Goal: Transaction & Acquisition: Purchase product/service

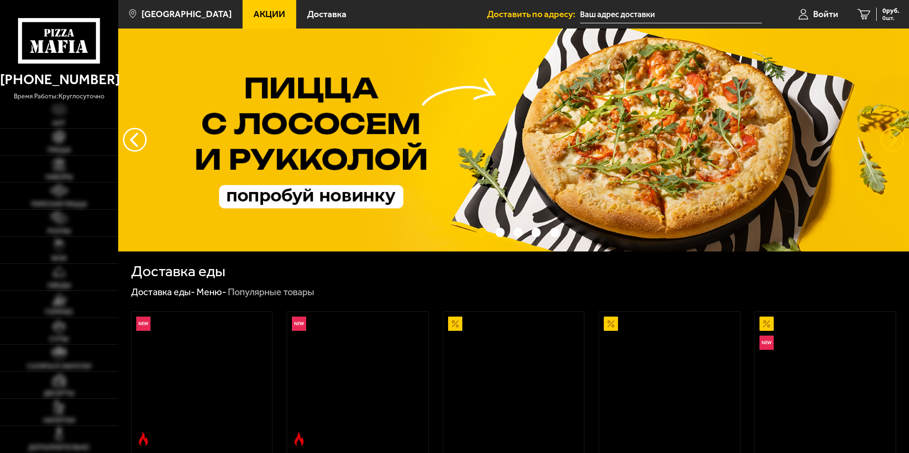
click at [888, 132] on button "предыдущий" at bounding box center [893, 140] width 24 height 24
click at [890, 137] on button "предыдущий" at bounding box center [893, 140] width 24 height 24
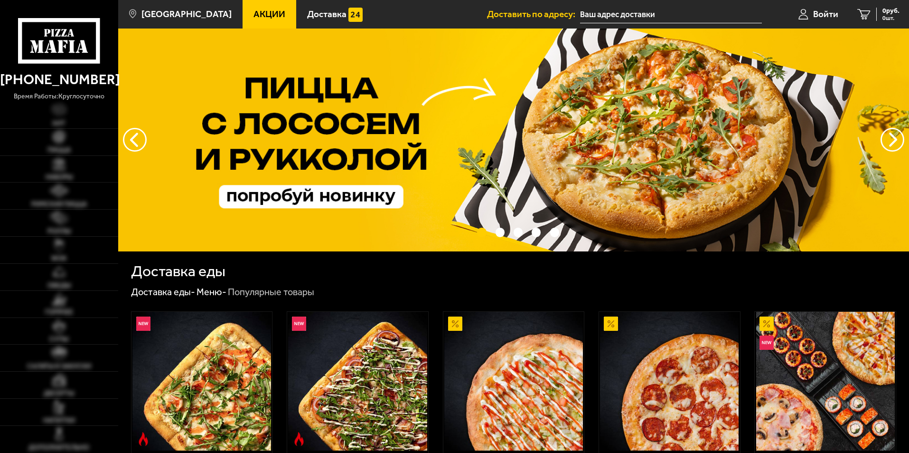
click at [248, 264] on div "Доставка еды" at bounding box center [513, 271] width 765 height 15
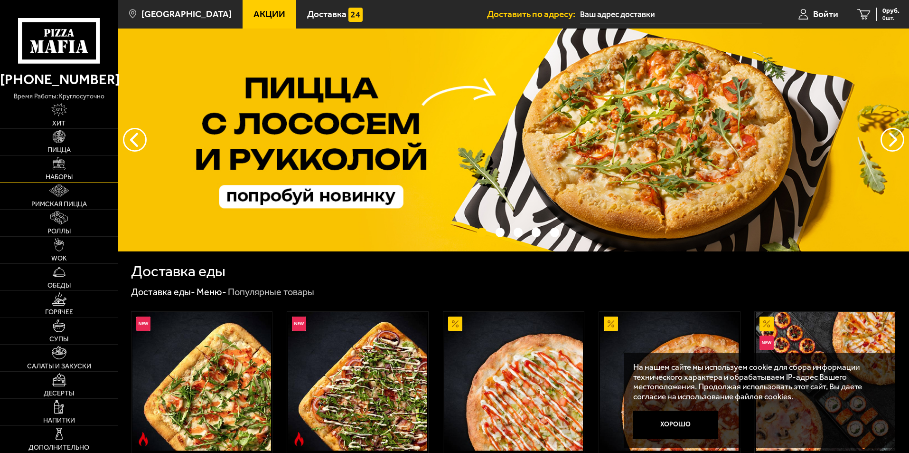
click at [57, 170] on link "Наборы" at bounding box center [59, 169] width 118 height 27
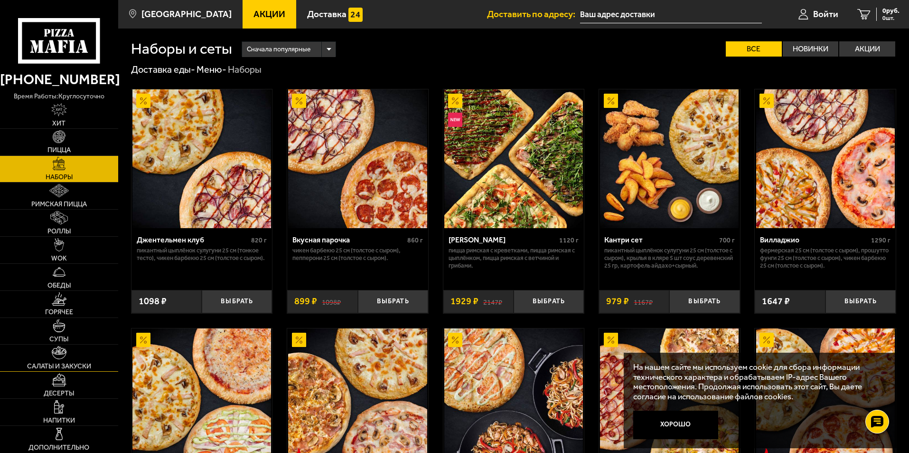
click at [53, 352] on img at bounding box center [59, 352] width 15 height 13
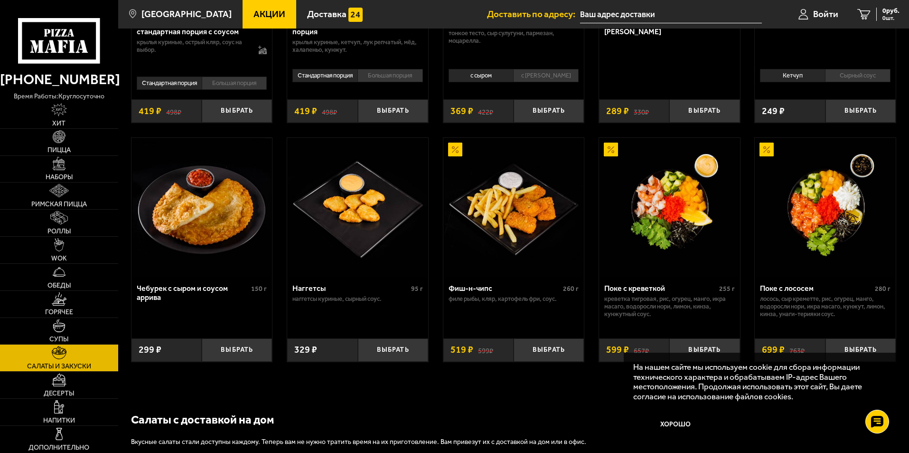
scroll to position [285, 0]
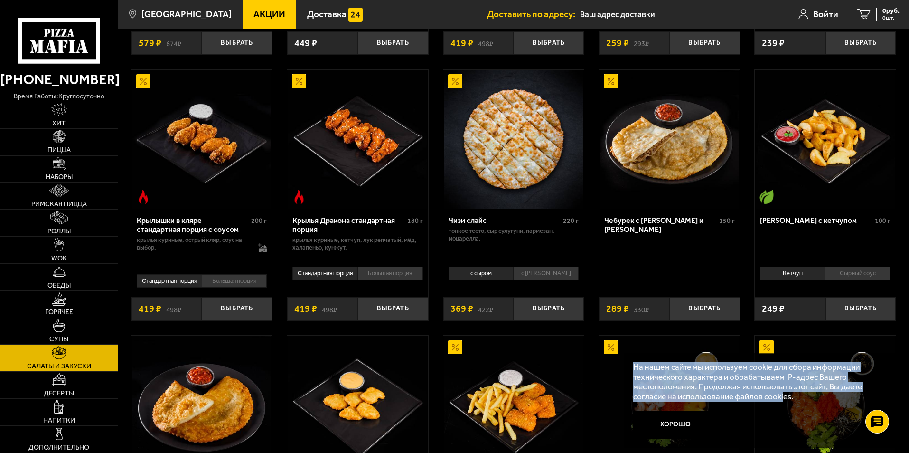
drag, startPoint x: 728, startPoint y: 399, endPoint x: 784, endPoint y: 407, distance: 56.5
click at [784, 408] on div "На нашем сайте мы используем cookie для сбора информации технического характера…" at bounding box center [760, 400] width 273 height 96
click at [63, 242] on img at bounding box center [59, 244] width 10 height 13
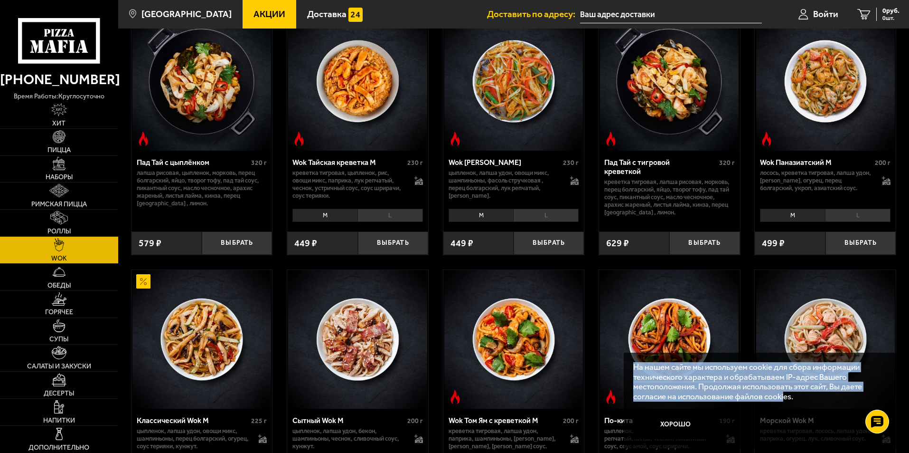
scroll to position [95, 0]
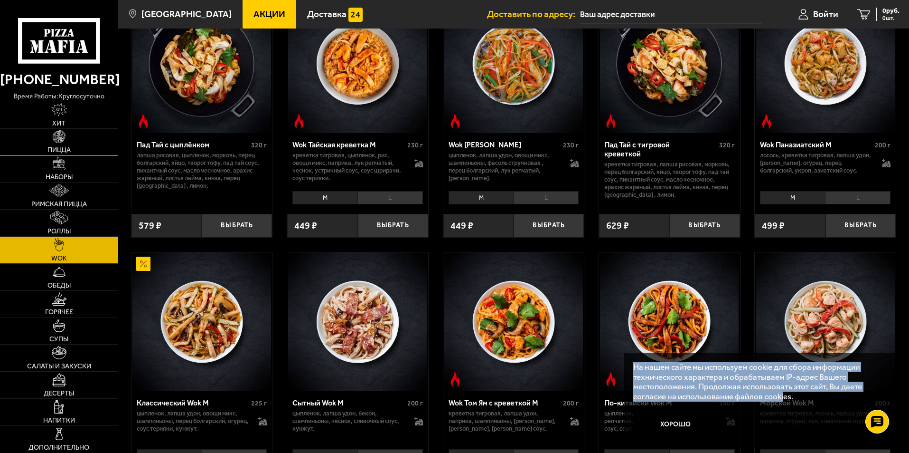
click at [62, 138] on img at bounding box center [59, 136] width 13 height 13
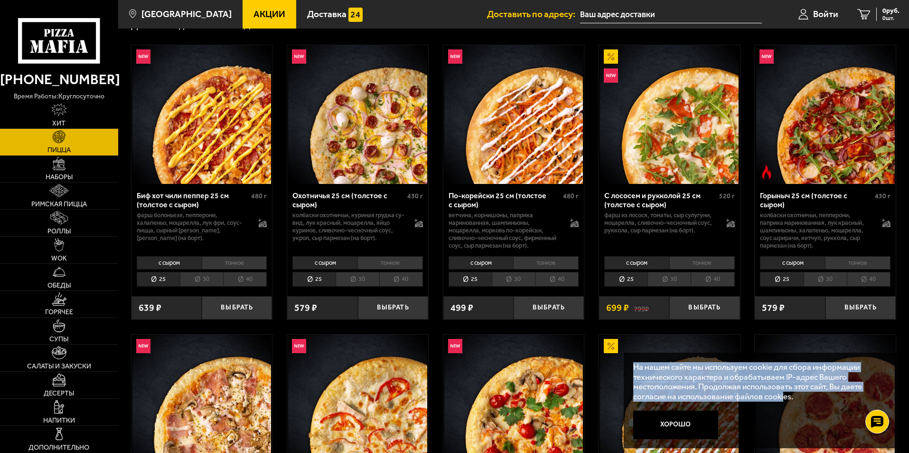
scroll to position [47, 0]
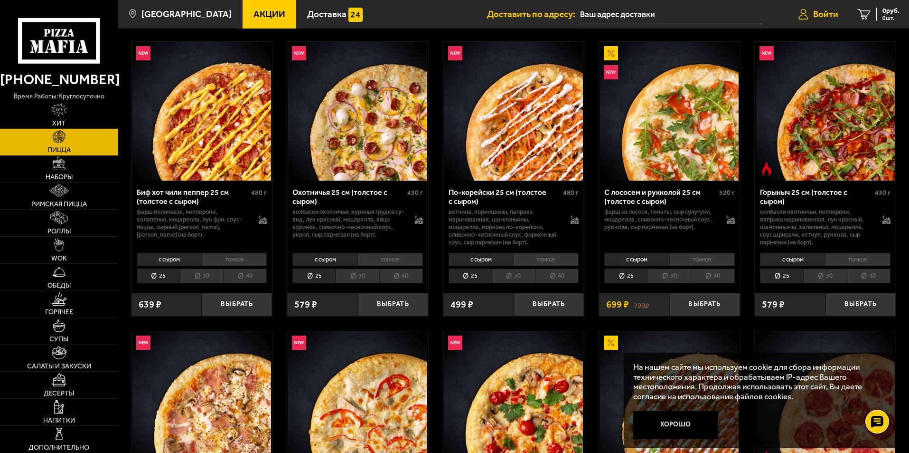
click at [817, 12] on span "Войти" at bounding box center [825, 13] width 25 height 9
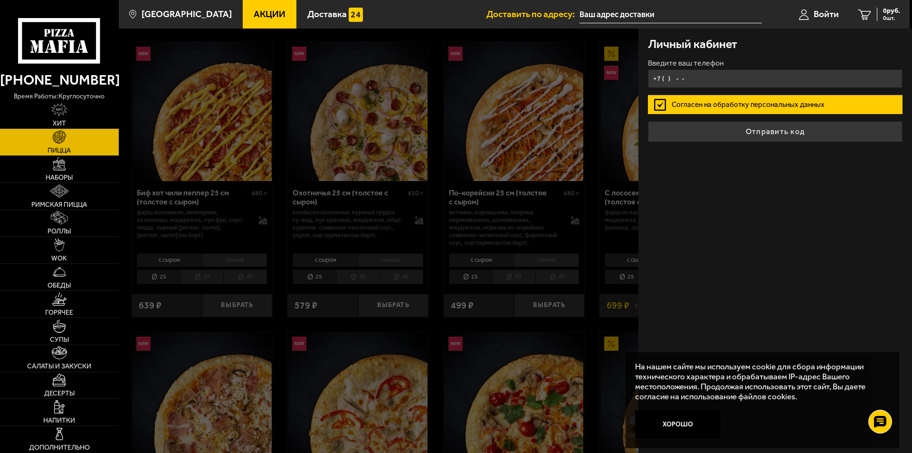
click at [705, 88] on form "Введите ваш телефон +7 ( ) - - Согласен на обработку персональных данных Отправ…" at bounding box center [775, 100] width 255 height 83
click at [663, 83] on input "+7 ( ) - -" at bounding box center [775, 78] width 255 height 19
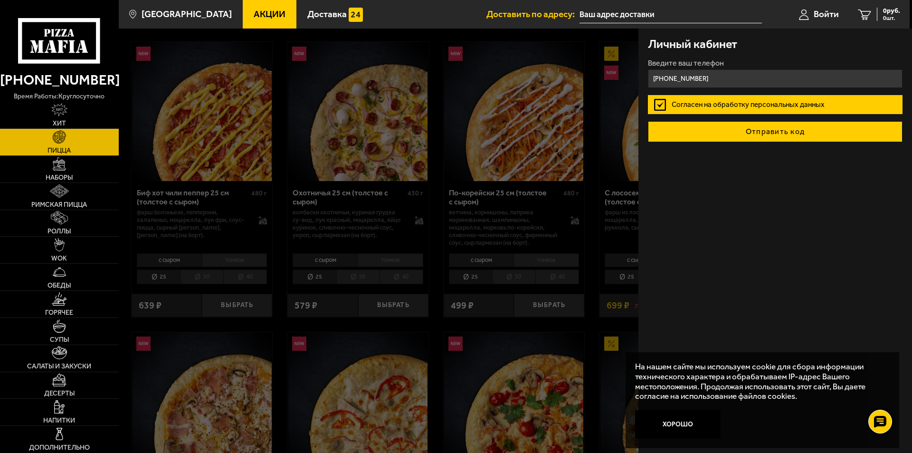
type input "[PHONE_NUMBER]"
click at [732, 126] on button "Отправить код" at bounding box center [775, 131] width 255 height 21
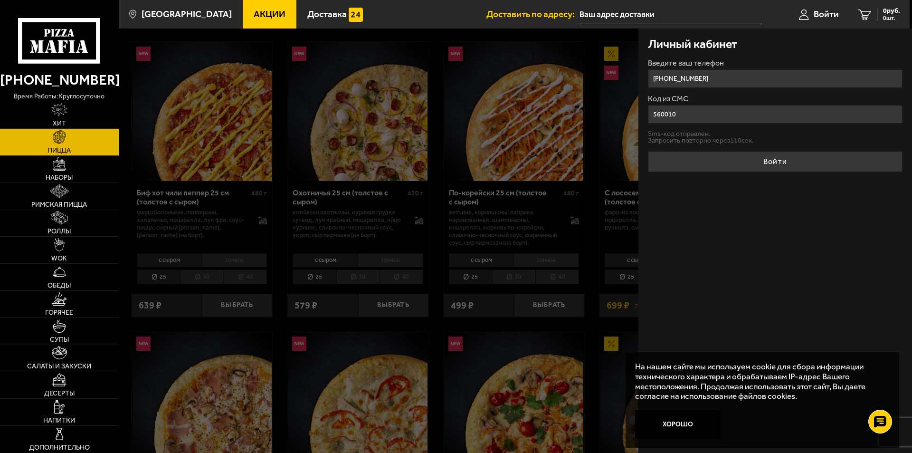
type input "560010"
click at [648, 151] on button "Войти" at bounding box center [775, 161] width 255 height 21
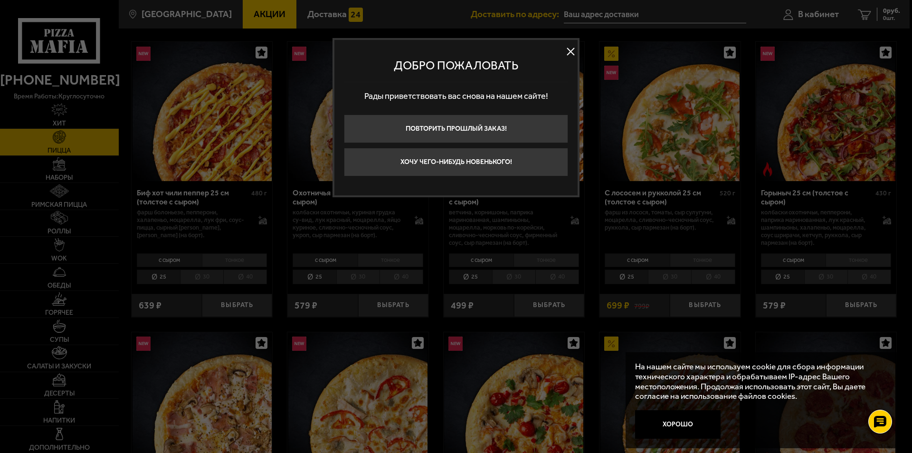
click at [563, 53] on div "Добро пожаловать" at bounding box center [456, 65] width 224 height 33
click at [571, 48] on button at bounding box center [570, 52] width 14 height 14
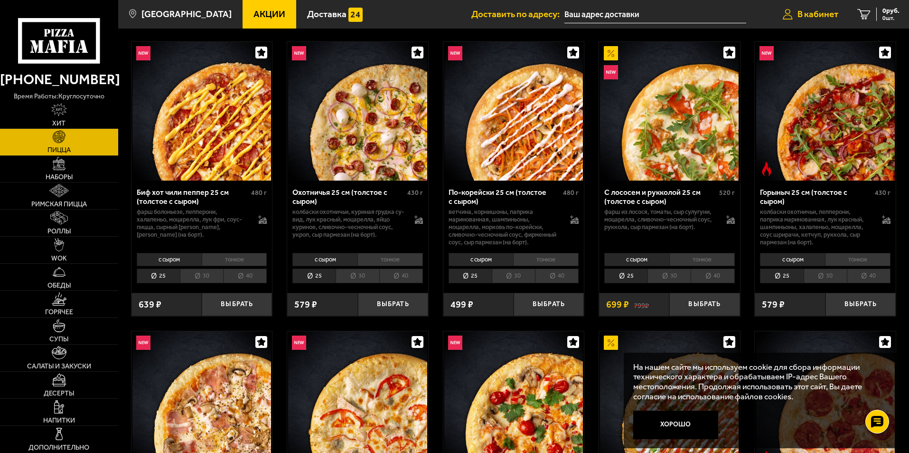
click at [812, 15] on span "В кабинет" at bounding box center [818, 13] width 41 height 9
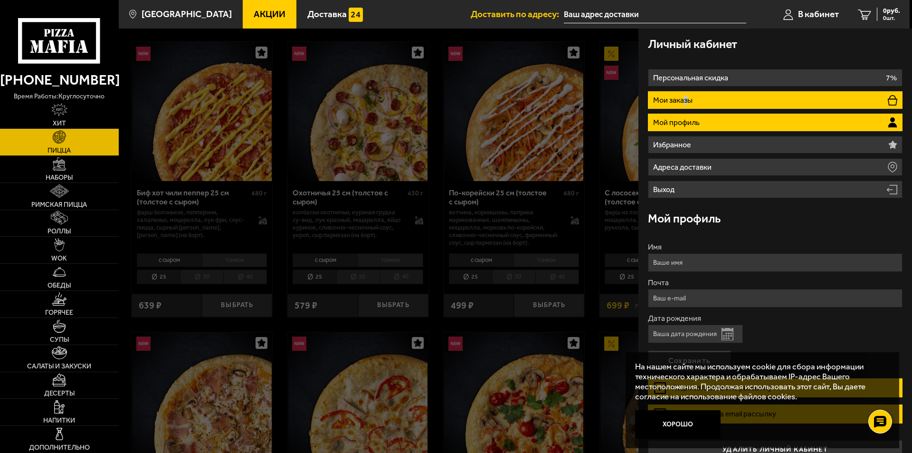
click at [685, 102] on p "Мои заказы" at bounding box center [674, 100] width 42 height 8
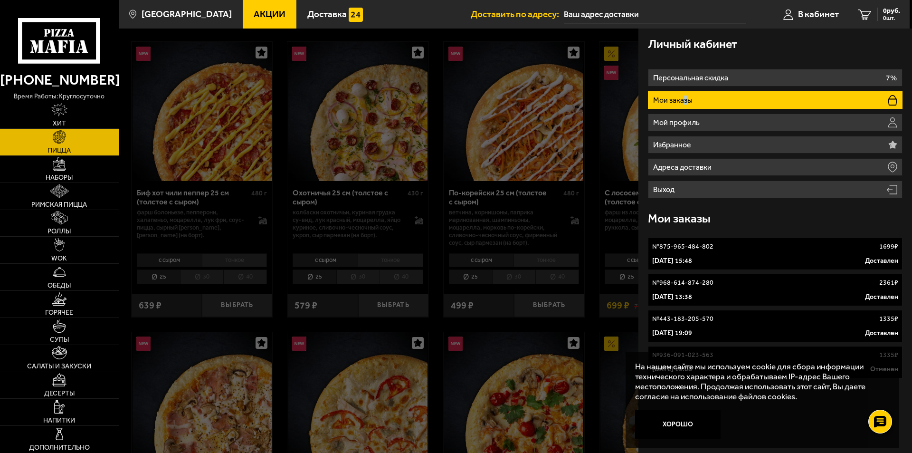
click at [724, 249] on div "№ 875-965-484-802 1699 ₽" at bounding box center [775, 246] width 246 height 9
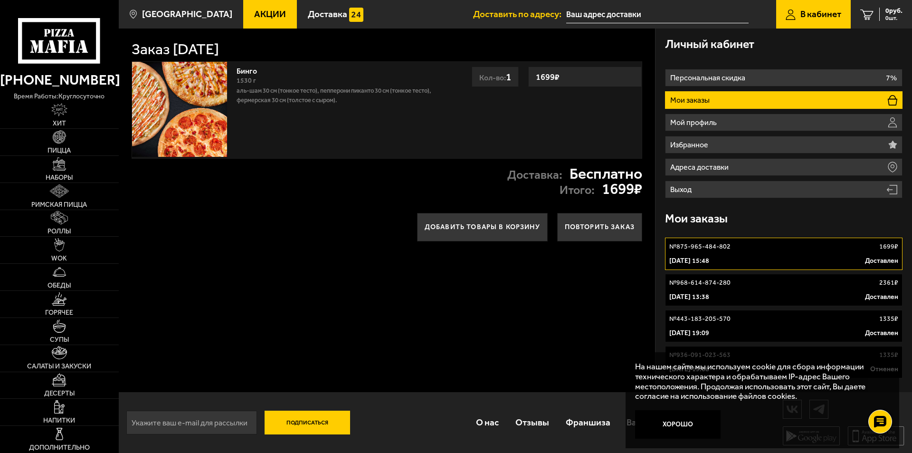
click at [238, 70] on link "Бинго" at bounding box center [251, 70] width 30 height 12
click at [202, 102] on img at bounding box center [179, 109] width 95 height 95
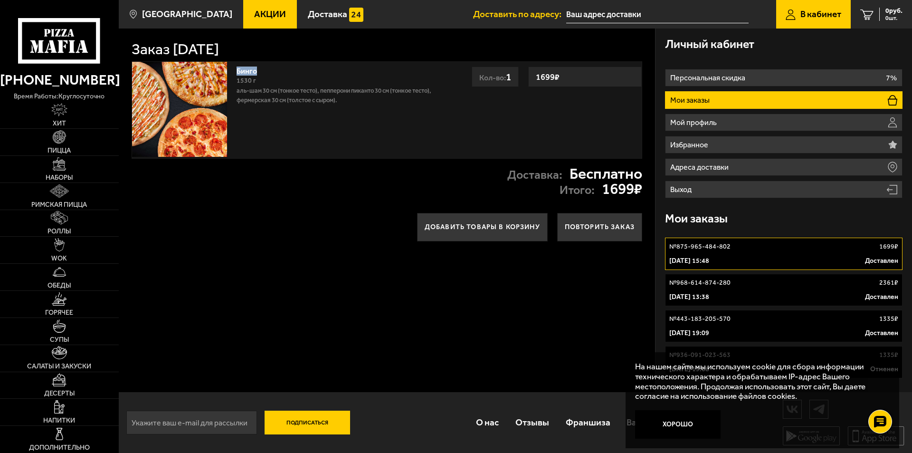
click at [203, 102] on img at bounding box center [179, 109] width 95 height 95
drag, startPoint x: 238, startPoint y: 99, endPoint x: 286, endPoint y: 100, distance: 47.5
click at [286, 100] on p "Аль-Шам 30 см (тонкое тесто), Пепперони Пиканто 30 см (тонкое тесто), Фермерска…" at bounding box center [340, 95] width 208 height 19
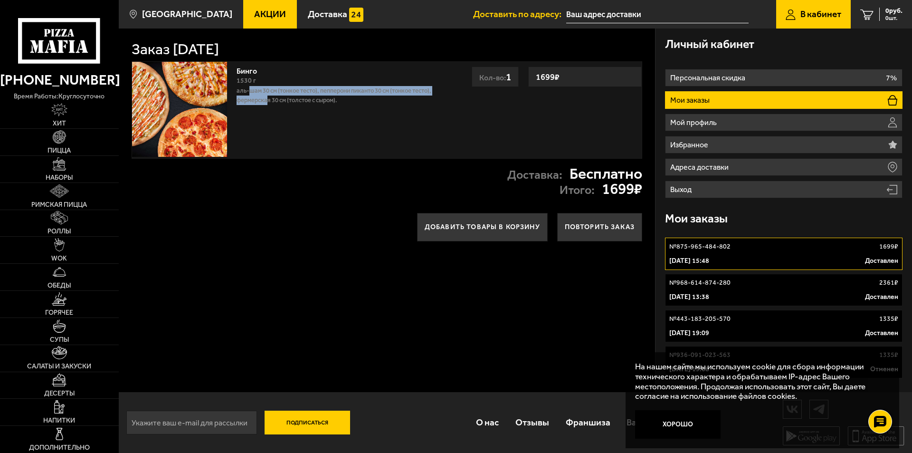
drag, startPoint x: 248, startPoint y: 86, endPoint x: 277, endPoint y: 94, distance: 29.6
click at [269, 96] on p "Аль-Шам 30 см (тонкое тесто), Пепперони Пиканто 30 см (тонкое тесто), Фермерска…" at bounding box center [340, 95] width 208 height 19
click at [344, 88] on p "Аль-Шам 30 см (тонкое тесто), Пепперони Пиканто 30 см (тонкое тесто), Фермерска…" at bounding box center [340, 95] width 208 height 19
click at [333, 92] on p "Аль-Шам 30 см (тонкое тесто), Пепперони Пиканто 30 см (тонкое тесто), Фермерска…" at bounding box center [340, 95] width 208 height 19
drag, startPoint x: 342, startPoint y: 90, endPoint x: 351, endPoint y: 91, distance: 8.6
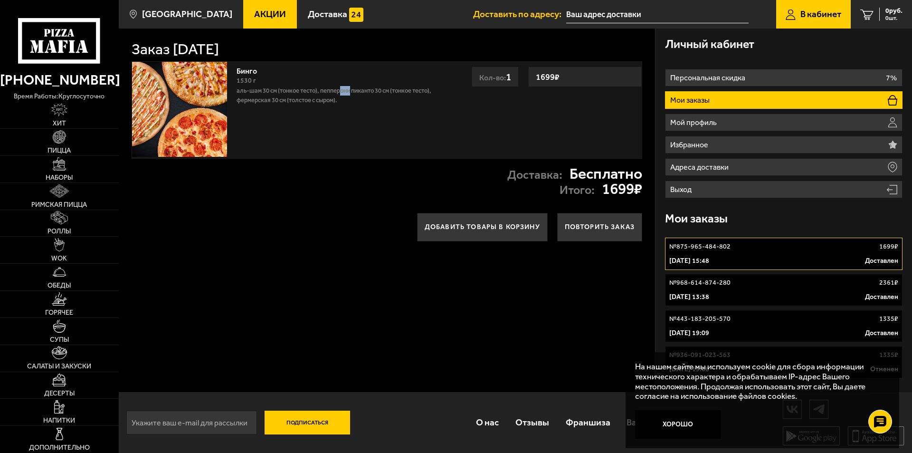
click at [351, 91] on p "Аль-Шам 30 см (тонкое тесто), Пепперони Пиканто 30 см (тонкое тесто), Фермерска…" at bounding box center [340, 95] width 208 height 19
click at [61, 149] on span "Пицца" at bounding box center [58, 150] width 23 height 7
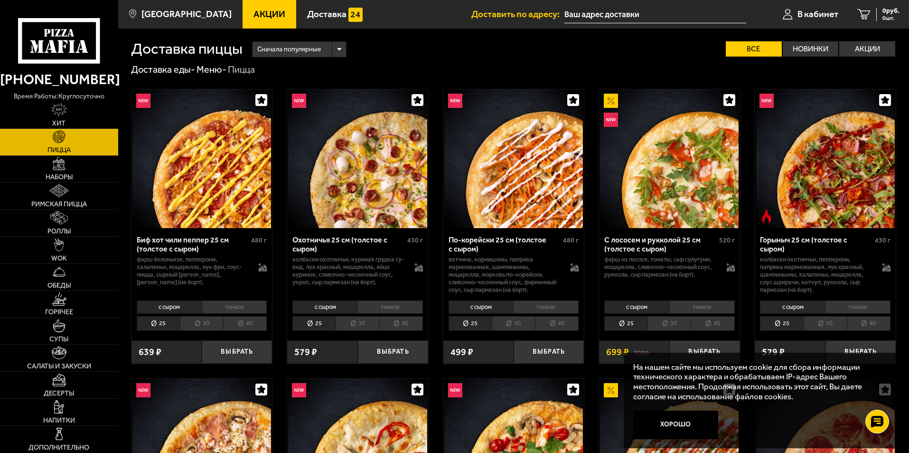
drag, startPoint x: 616, startPoint y: 10, endPoint x: 512, endPoint y: 51, distance: 111.7
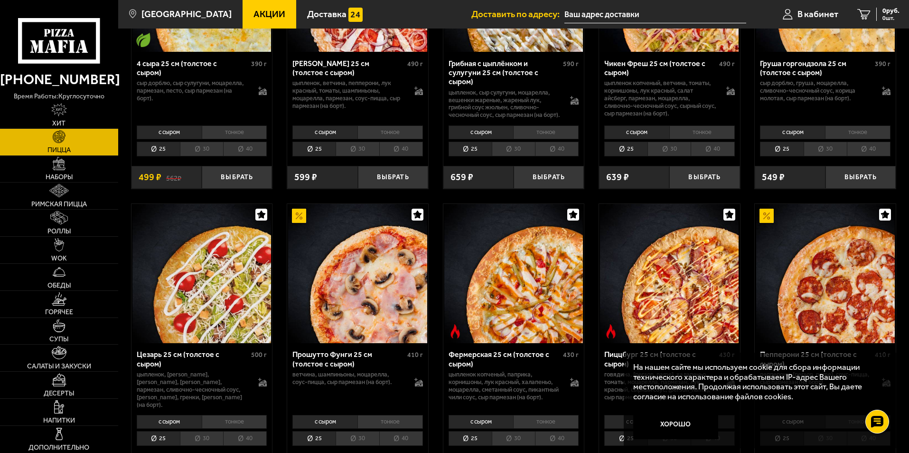
scroll to position [807, 0]
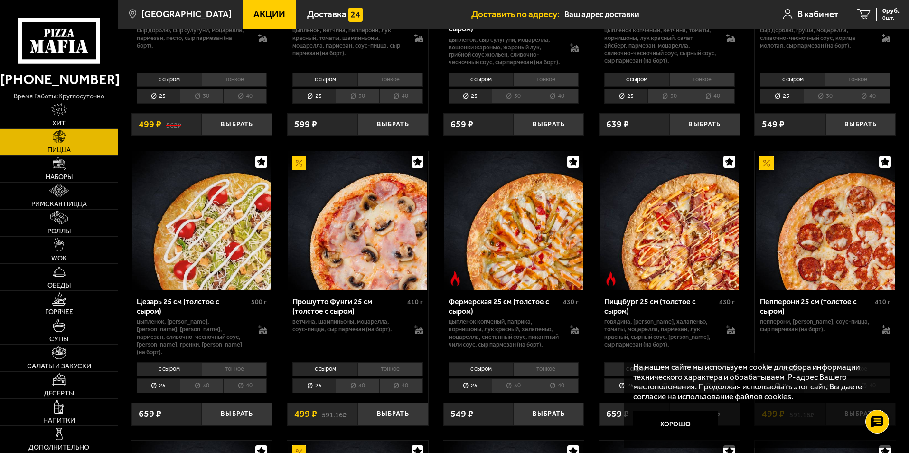
click at [561, 383] on li "40" at bounding box center [557, 385] width 44 height 15
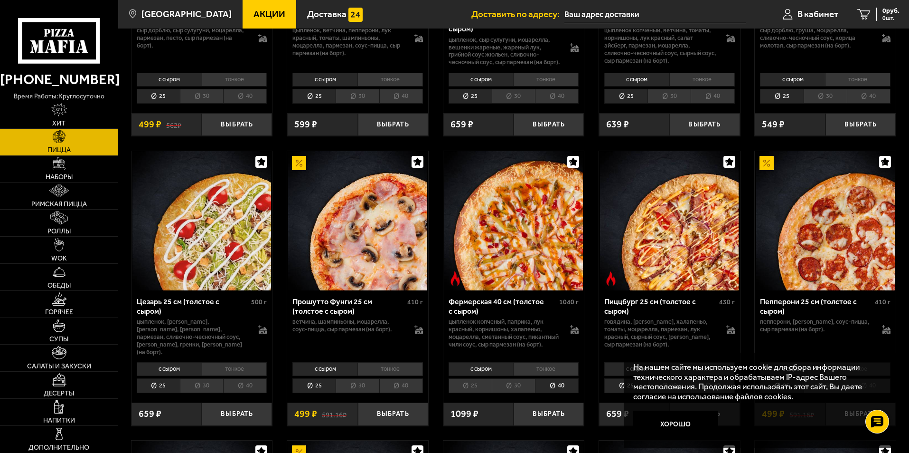
click at [544, 370] on li "тонкое" at bounding box center [546, 368] width 66 height 13
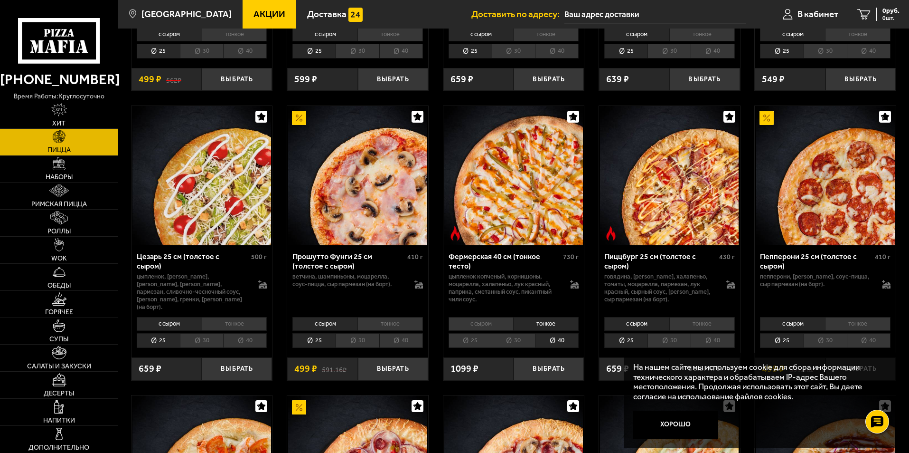
scroll to position [855, 0]
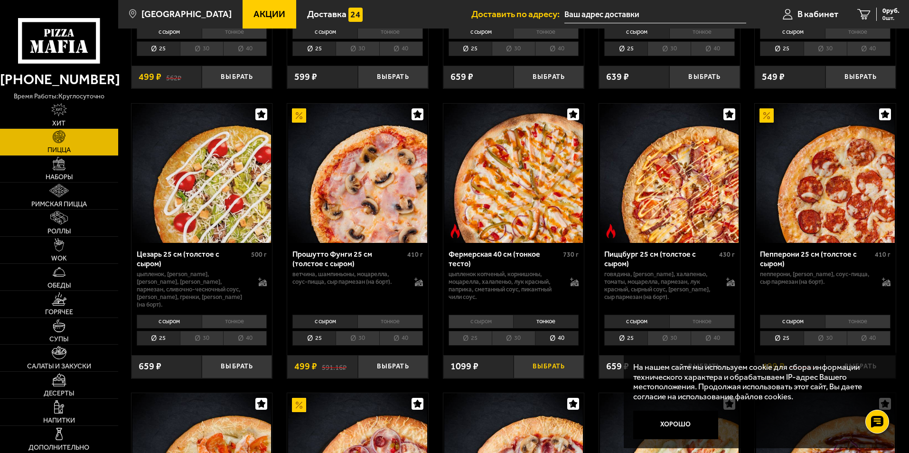
click at [544, 362] on button "Выбрать" at bounding box center [549, 366] width 70 height 23
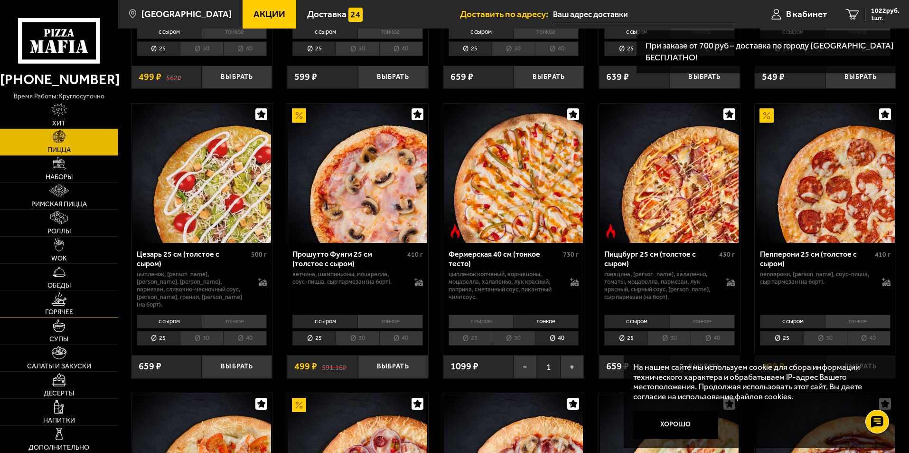
click at [49, 301] on link "Горячее" at bounding box center [59, 304] width 118 height 27
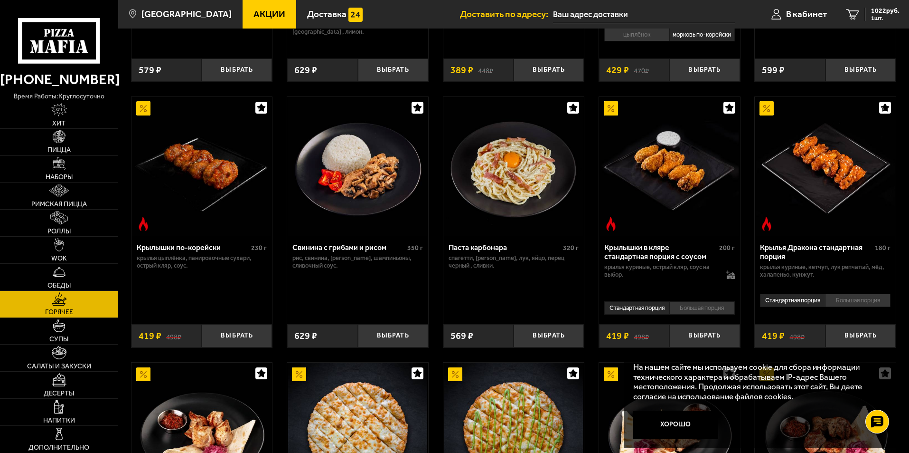
scroll to position [285, 0]
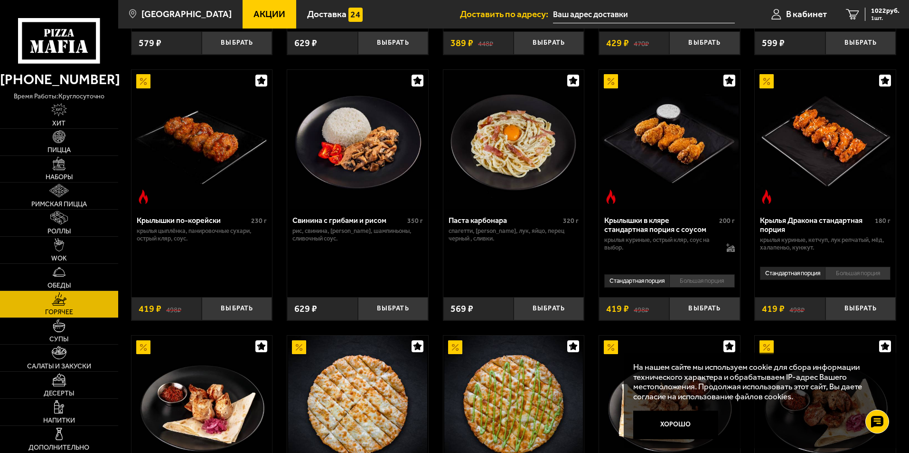
click at [689, 287] on li "Большая порция" at bounding box center [703, 280] width 66 height 13
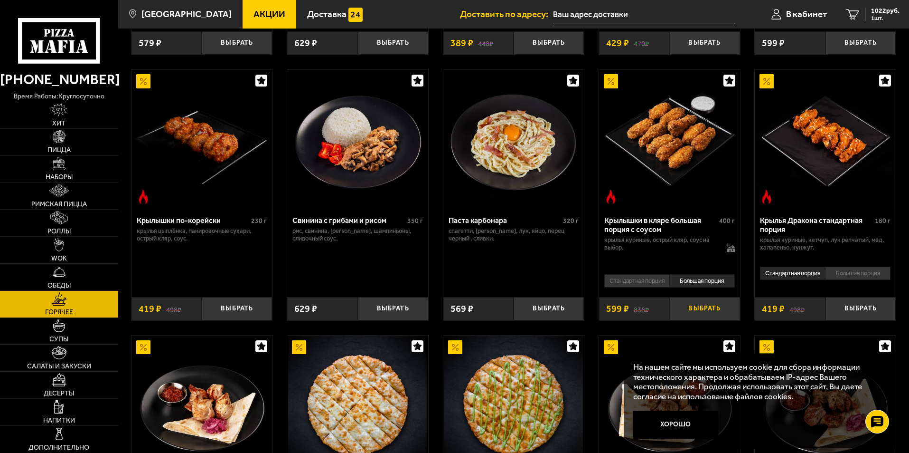
click at [693, 315] on button "Выбрать" at bounding box center [705, 308] width 70 height 23
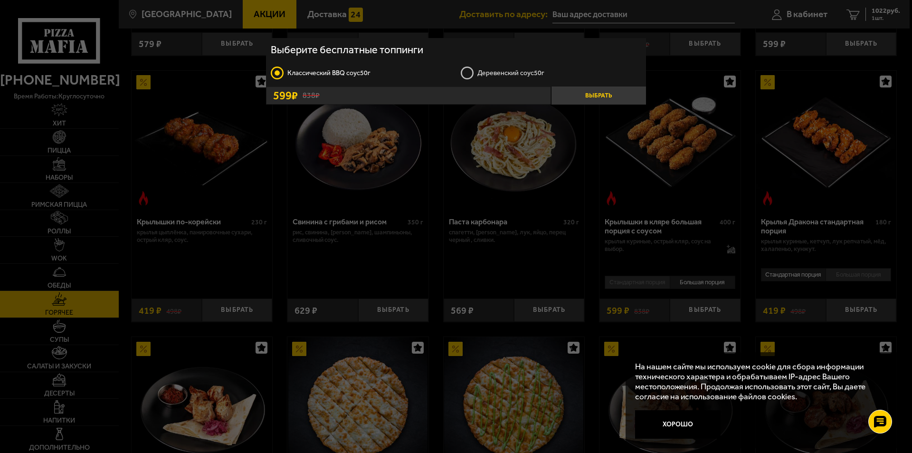
click at [608, 96] on button "Выбрать" at bounding box center [598, 95] width 95 height 18
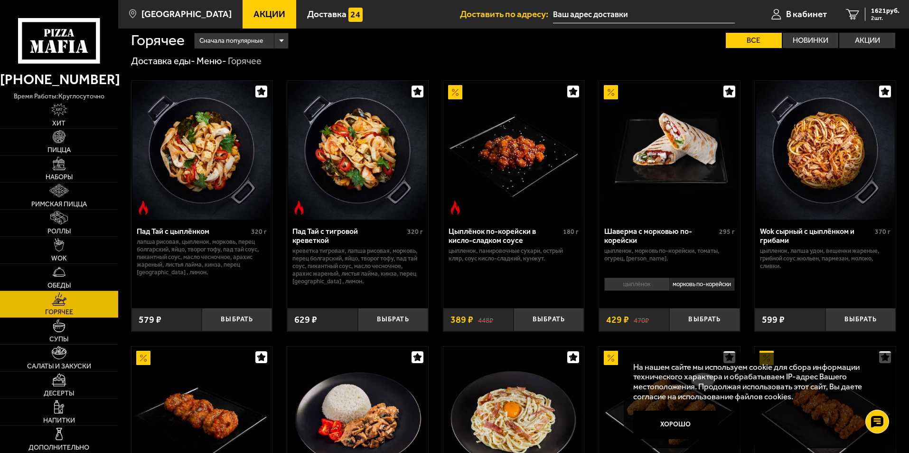
scroll to position [0, 0]
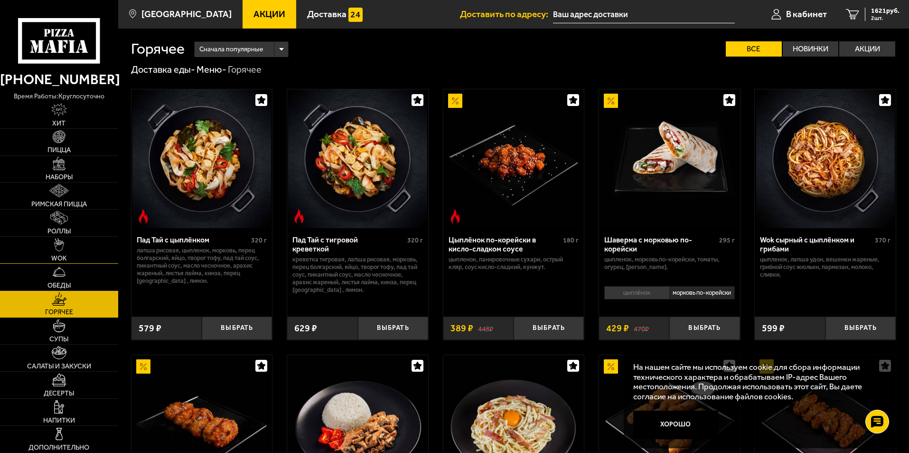
click at [58, 242] on img at bounding box center [59, 244] width 10 height 13
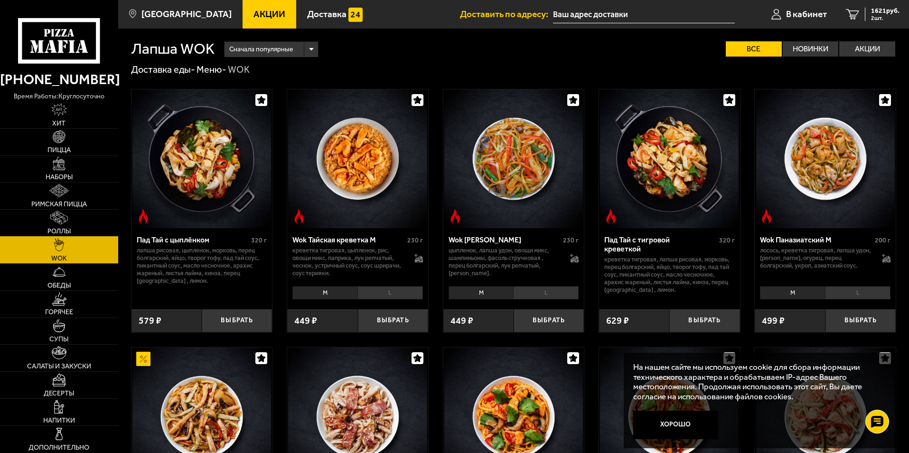
click at [64, 217] on img at bounding box center [58, 217] width 17 height 13
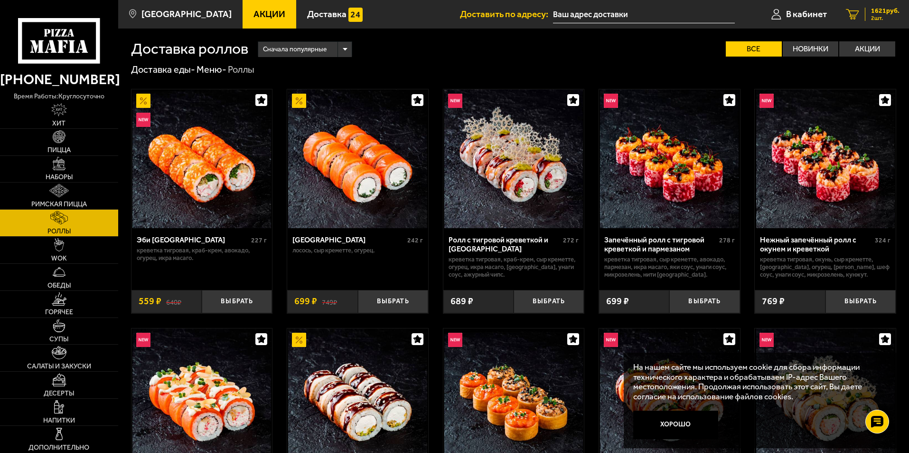
click at [875, 11] on span "1621 руб." at bounding box center [885, 11] width 28 height 7
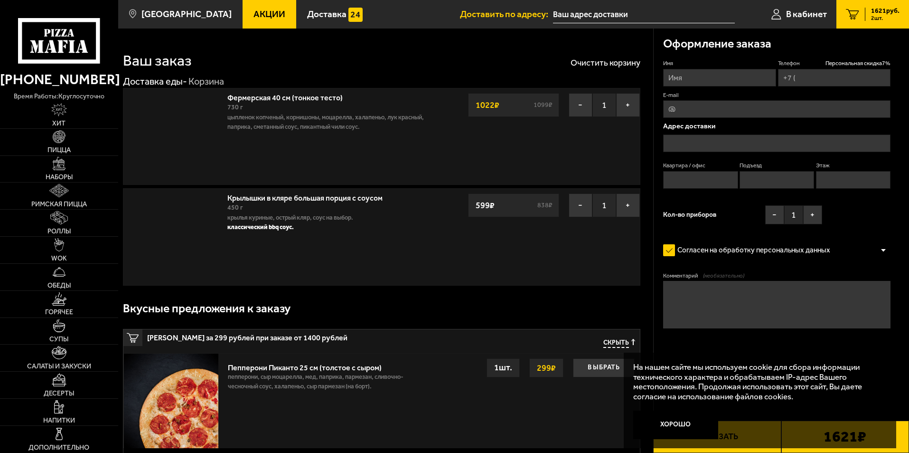
type input "[PHONE_NUMBER]"
type input "Санкт-Петербург, улица Руднева, 19к1"
type input "86"
type input "2"
type input "6"
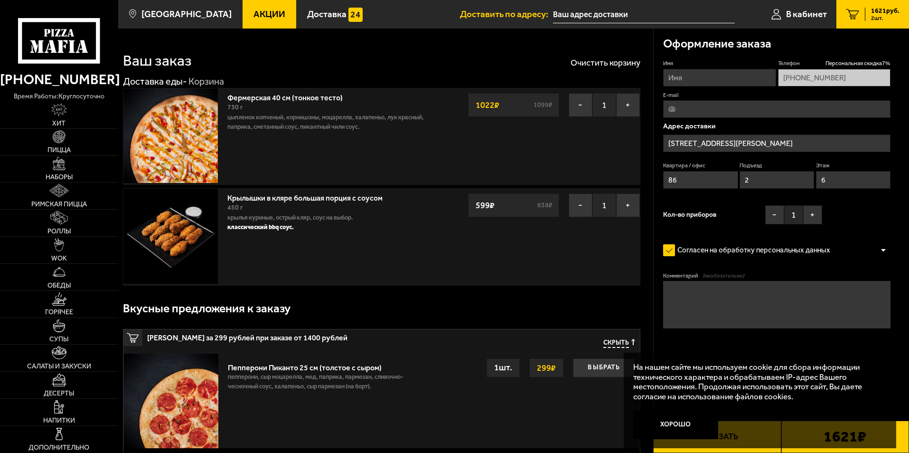
type input "[STREET_ADDRESS][PERSON_NAME]"
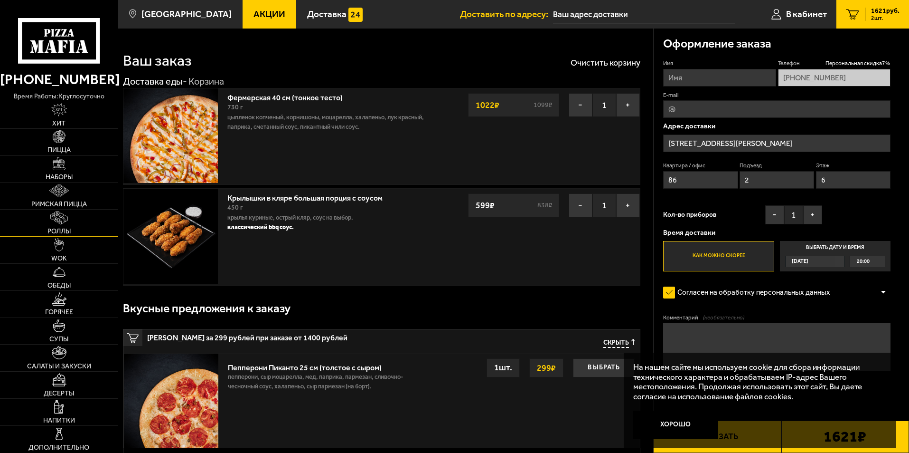
click at [76, 214] on link "Роллы" at bounding box center [59, 222] width 118 height 27
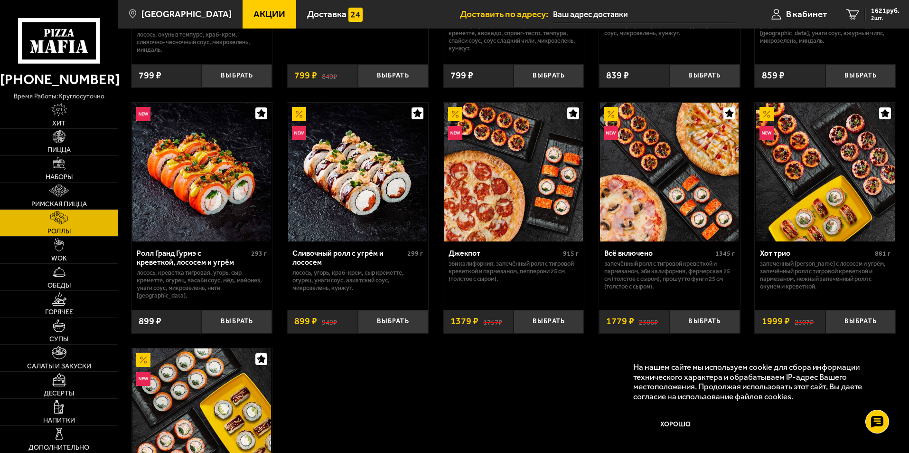
scroll to position [475, 0]
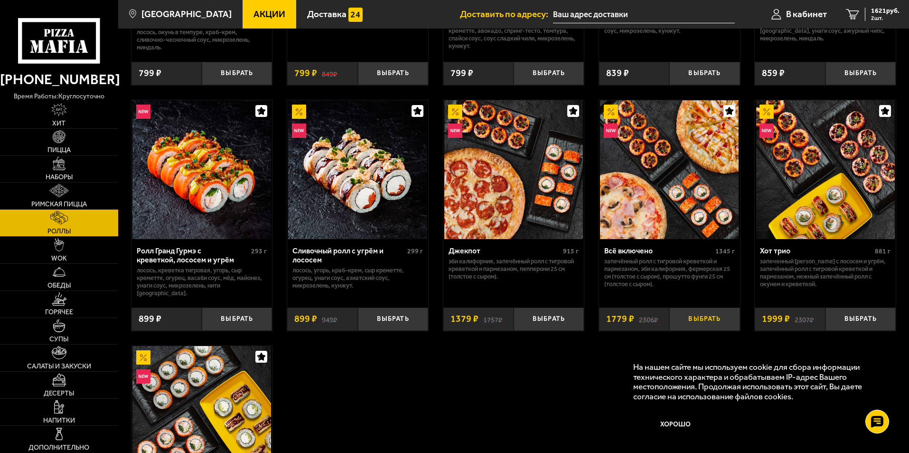
click at [710, 308] on button "Выбрать" at bounding box center [705, 318] width 70 height 23
click at [882, 16] on span "3 шт." at bounding box center [885, 18] width 28 height 6
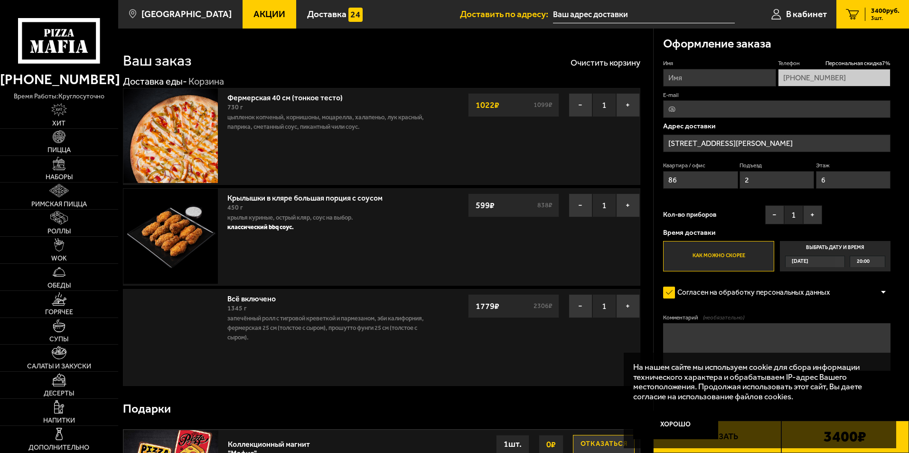
type input "[STREET_ADDRESS][PERSON_NAME]"
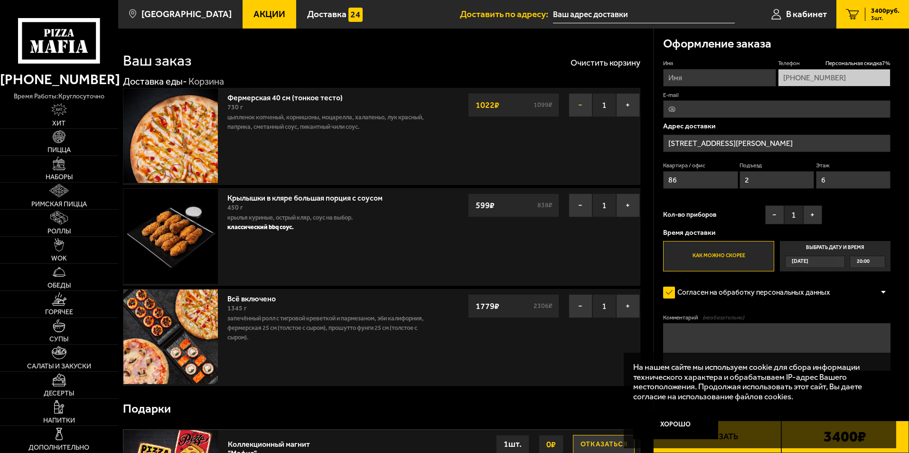
click at [583, 108] on button "−" at bounding box center [581, 105] width 24 height 24
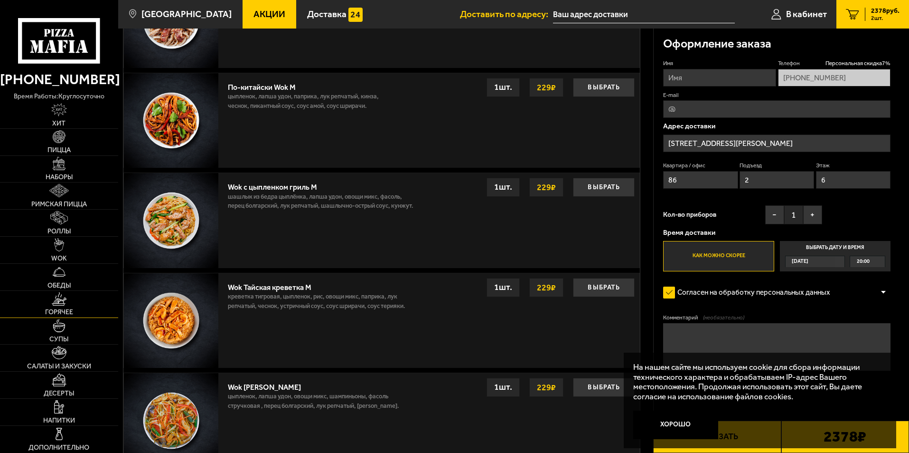
scroll to position [802, 0]
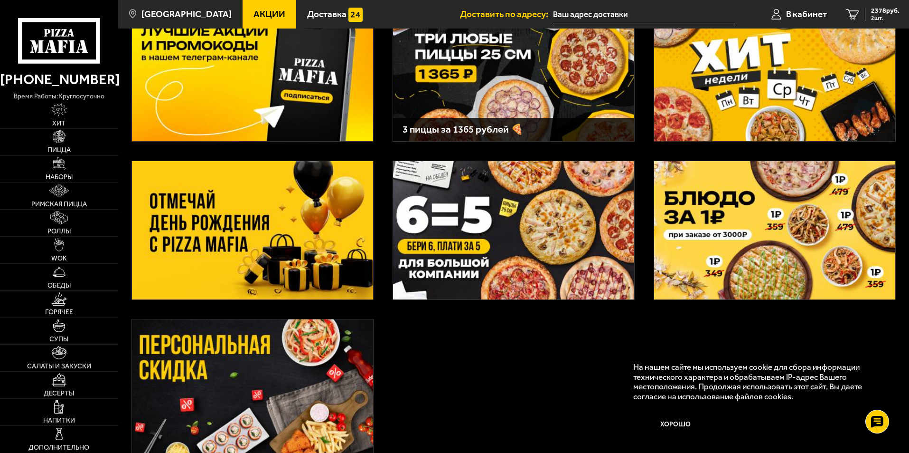
scroll to position [95, 0]
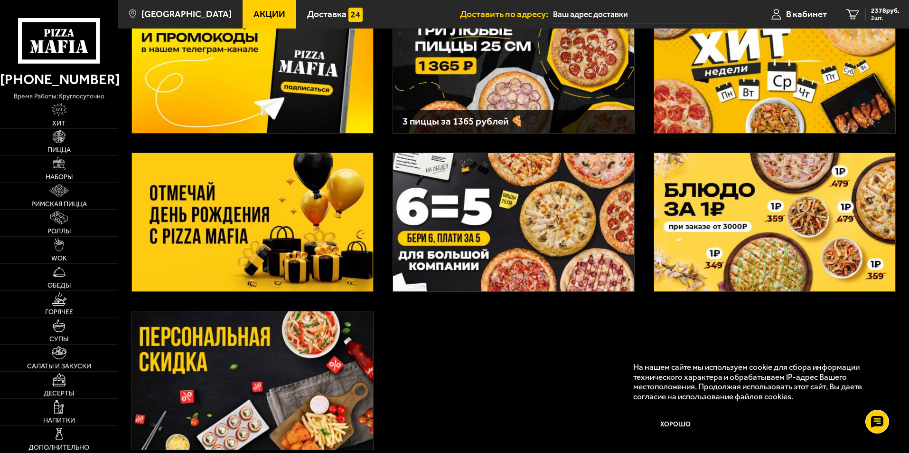
click at [721, 89] on img at bounding box center [774, 64] width 241 height 138
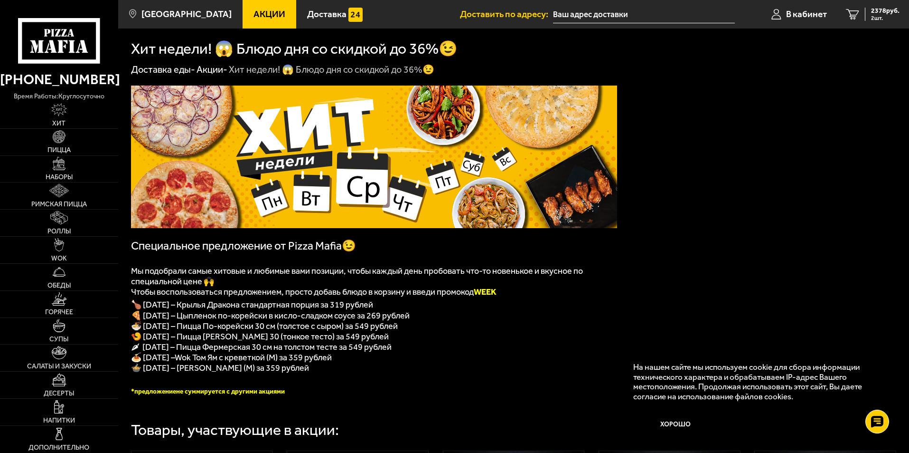
click at [254, 12] on span "Акции" at bounding box center [270, 13] width 32 height 9
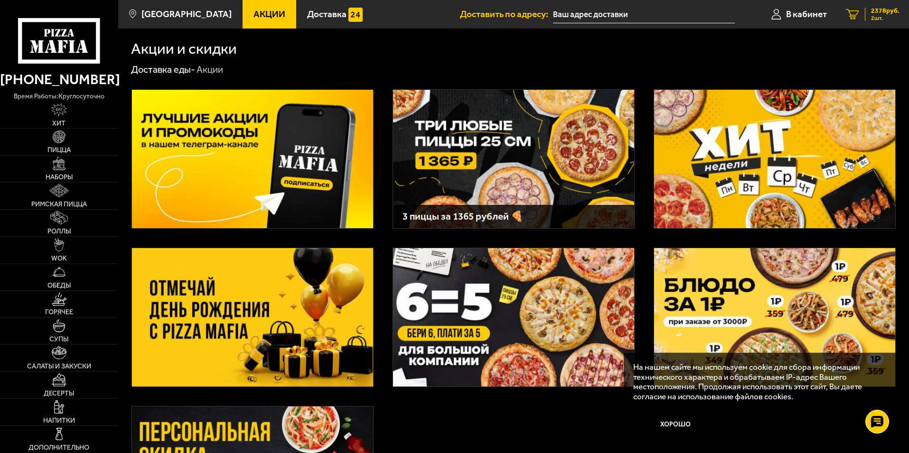
click at [859, 10] on icon "2" at bounding box center [852, 14] width 13 height 11
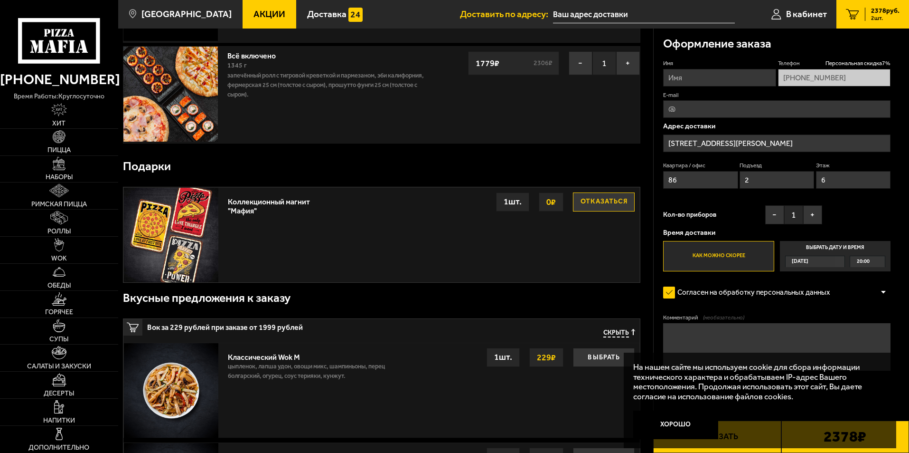
scroll to position [142, 0]
click at [690, 423] on button "Хорошо" at bounding box center [675, 424] width 85 height 28
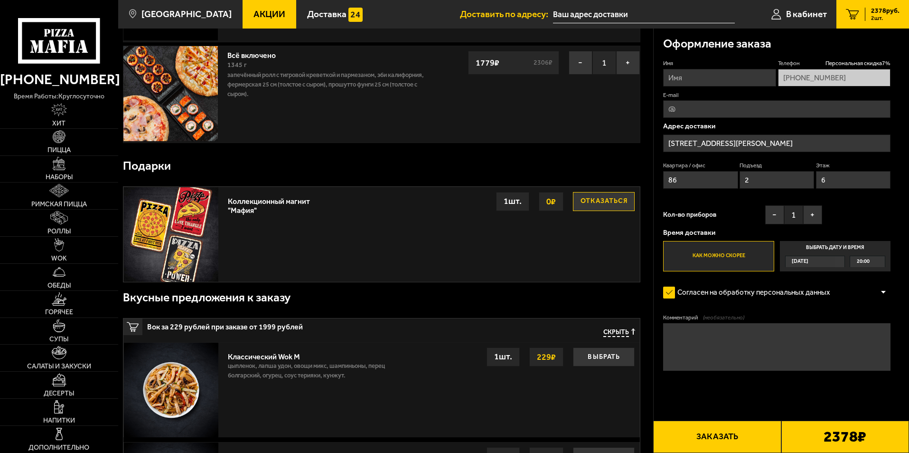
click at [794, 436] on div "2378 ₽" at bounding box center [846, 436] width 128 height 32
click at [718, 432] on button "Заказать" at bounding box center [717, 436] width 128 height 32
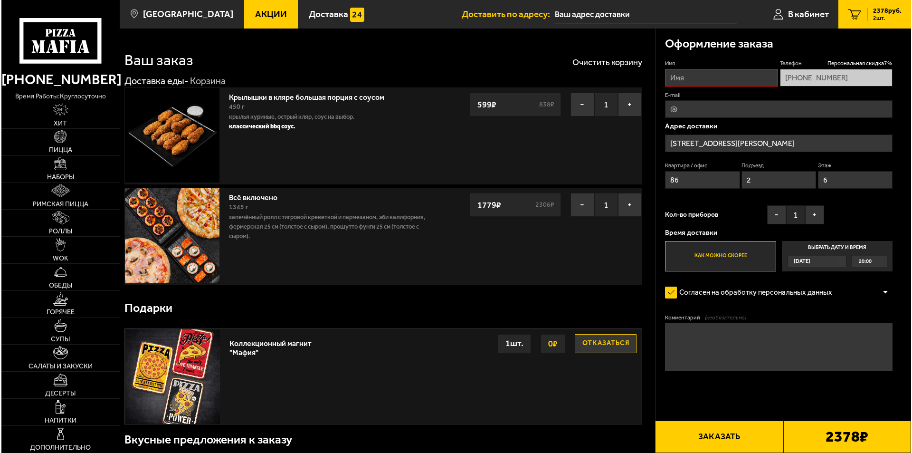
scroll to position [0, 0]
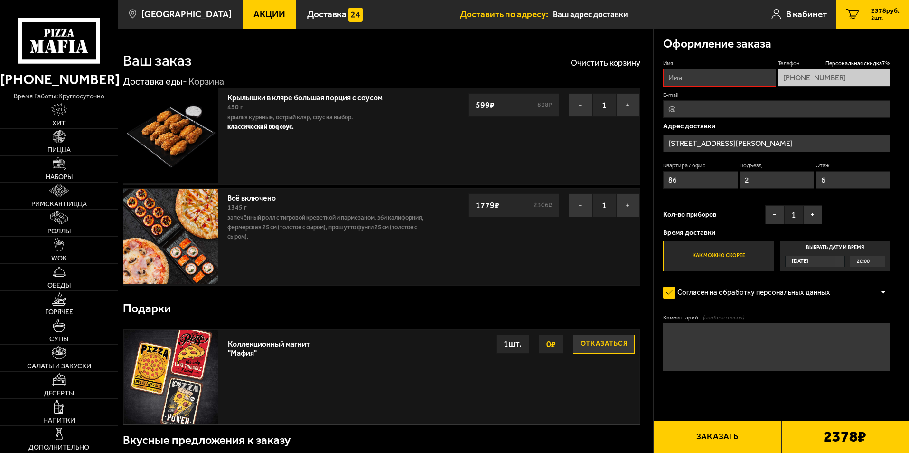
click at [691, 82] on input "Имя" at bounding box center [719, 78] width 113 height 18
click at [719, 78] on input "Имя" at bounding box center [719, 78] width 113 height 18
drag, startPoint x: 714, startPoint y: 77, endPoint x: 523, endPoint y: 67, distance: 191.6
type input "F"
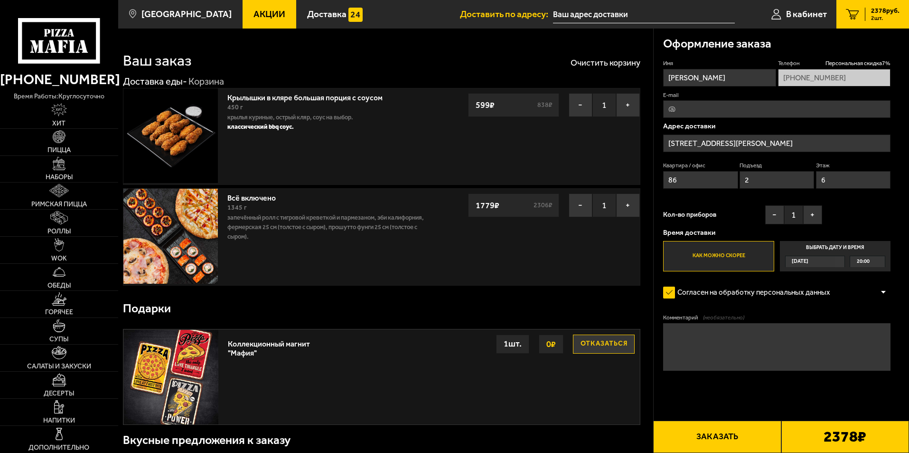
drag, startPoint x: 694, startPoint y: 76, endPoint x: 685, endPoint y: 76, distance: 9.1
click at [685, 76] on input "[PERSON_NAME]" at bounding box center [719, 78] width 113 height 18
drag, startPoint x: 708, startPoint y: 80, endPoint x: 684, endPoint y: 80, distance: 23.7
click at [684, 80] on input "[PERSON_NAME]" at bounding box center [719, 78] width 113 height 18
type input "[PERSON_NAME]"
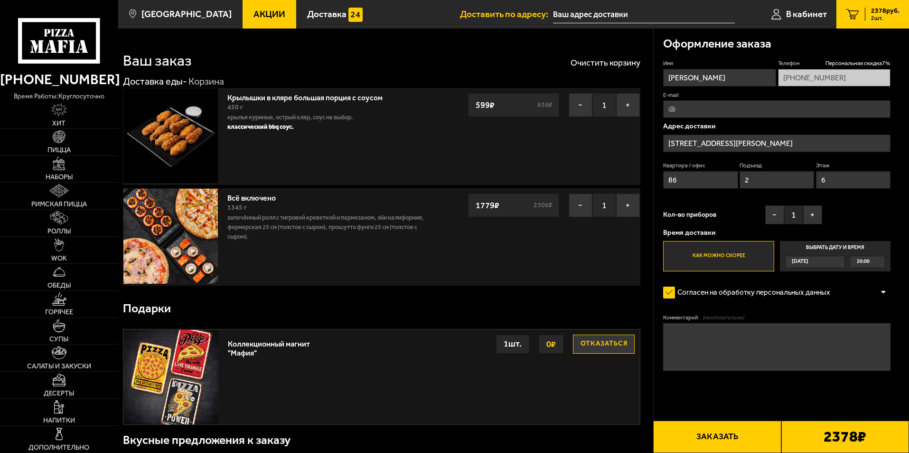
click at [729, 433] on button "Заказать" at bounding box center [717, 436] width 128 height 32
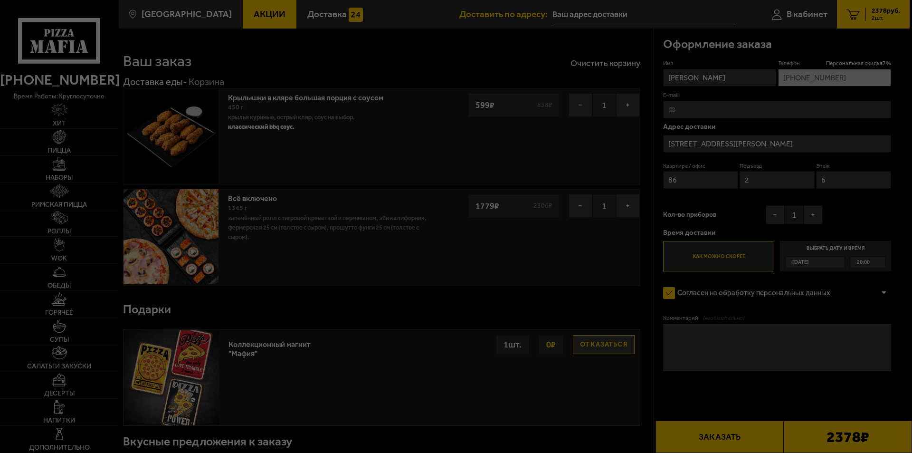
click at [825, 431] on div at bounding box center [456, 226] width 912 height 453
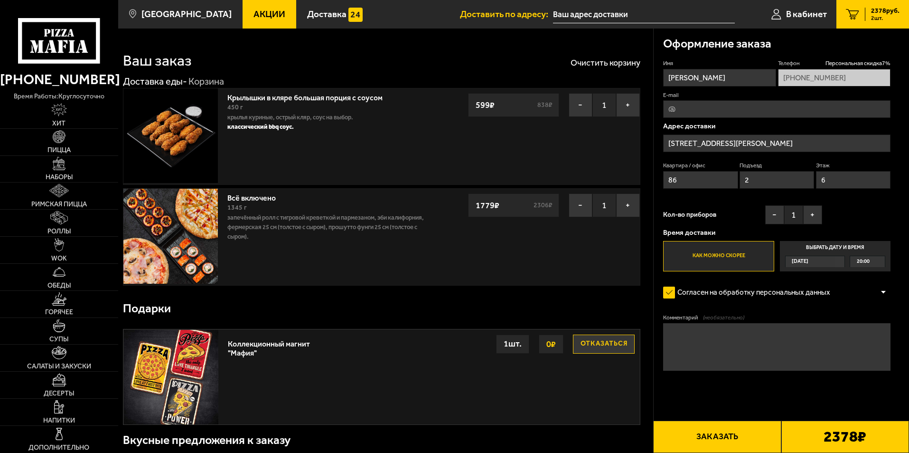
click at [818, 437] on div "2378 ₽" at bounding box center [846, 436] width 128 height 32
click at [717, 446] on button "Заказать" at bounding box center [717, 436] width 128 height 32
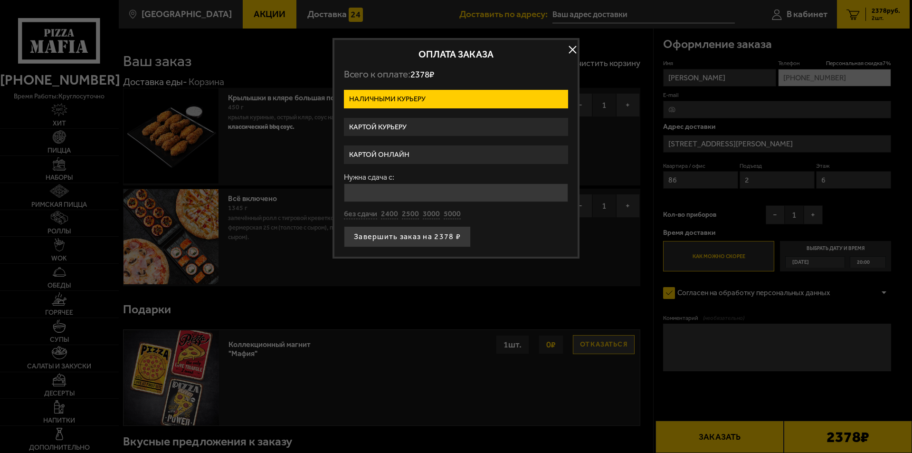
click at [384, 150] on label "Картой онлайн" at bounding box center [456, 154] width 224 height 19
click at [0, 0] on input "Картой онлайн" at bounding box center [0, 0] width 0 height 0
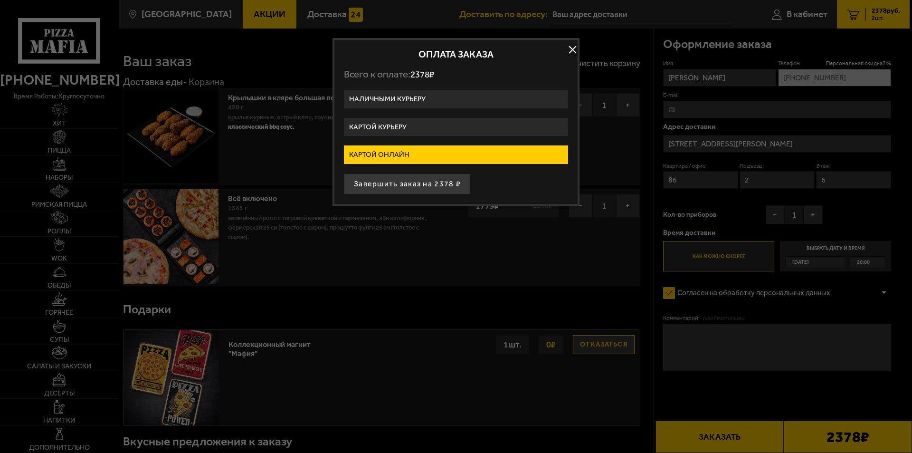
click at [386, 192] on button "Завершить заказ на 2378 ₽" at bounding box center [407, 183] width 127 height 21
